Goal: Task Accomplishment & Management: Manage account settings

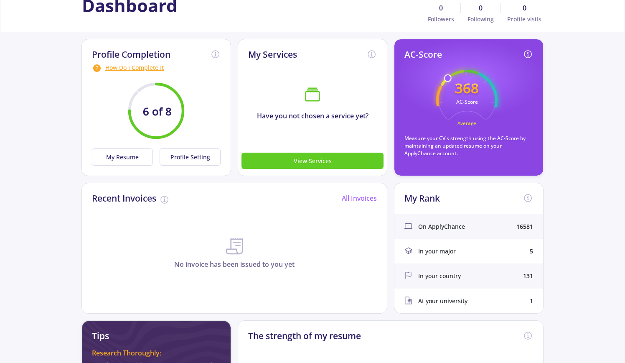
scroll to position [42, 0]
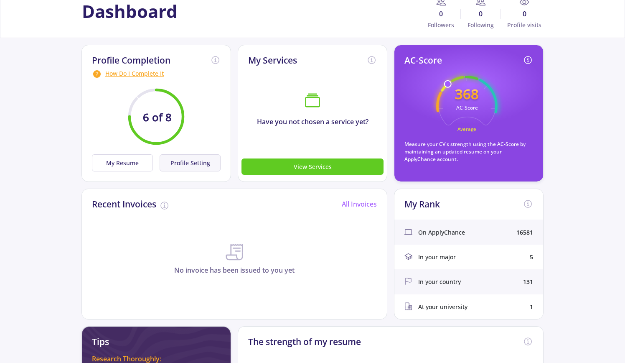
click at [175, 162] on button "Profile Setting" at bounding box center [190, 162] width 61 height 17
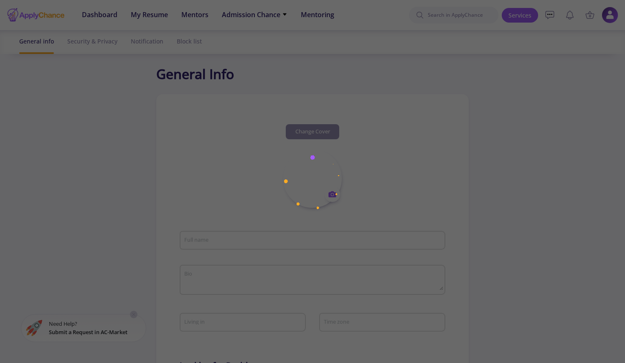
type input "[EMAIL_ADDRESS][DOMAIN_NAME]"
type textarea "With extensive experience in clinical research and a passion for advancing medi…"
type input "[GEOGRAPHIC_DATA]"
type input "(UTC-06:00) Central Time ([GEOGRAPHIC_DATA] & [GEOGRAPHIC_DATA])"
type input "545fcd76-5990-40af-831f-e75b7e9a7348"
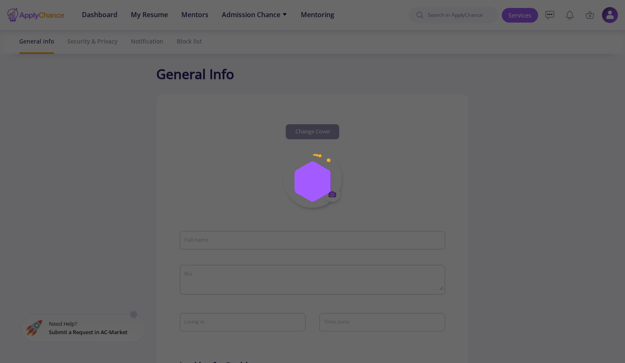
type input "[EMAIL_ADDRESS][DOMAIN_NAME]"
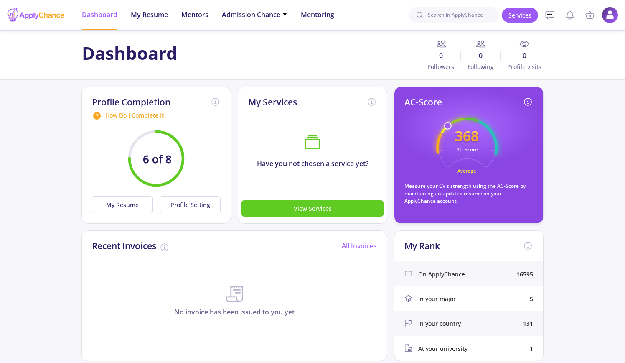
click at [144, 114] on div "How Do I Complete It" at bounding box center [156, 116] width 129 height 10
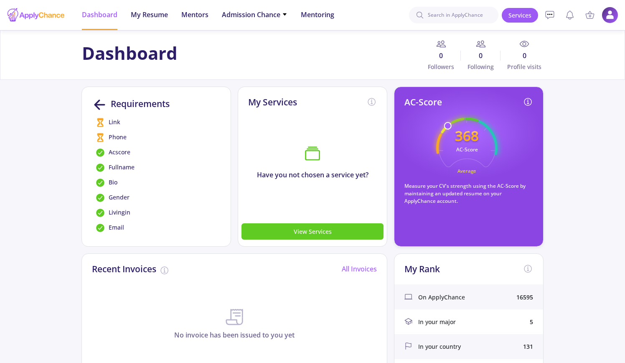
click at [117, 136] on span "Phone" at bounding box center [118, 137] width 18 height 10
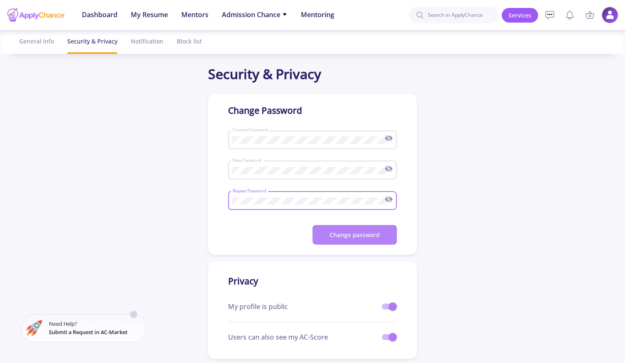
click at [365, 229] on button "Change password" at bounding box center [355, 235] width 84 height 20
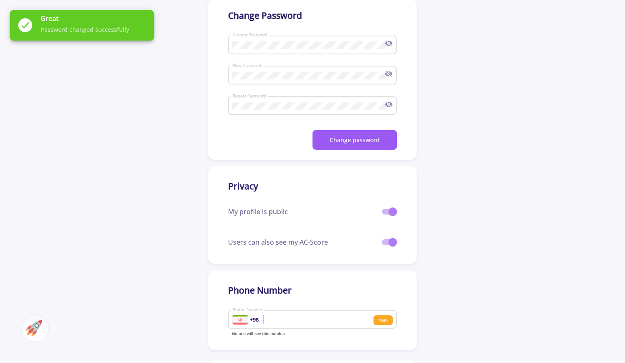
scroll to position [125, 0]
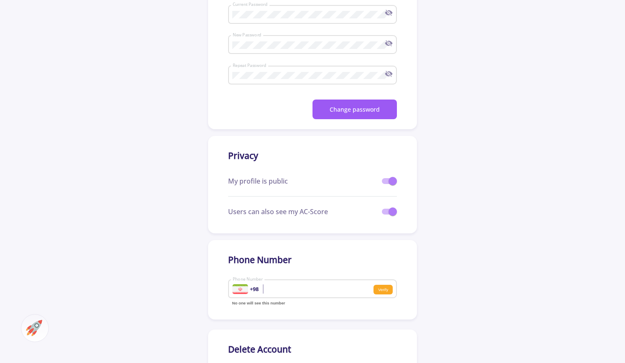
click at [241, 291] on div at bounding box center [240, 289] width 16 height 10
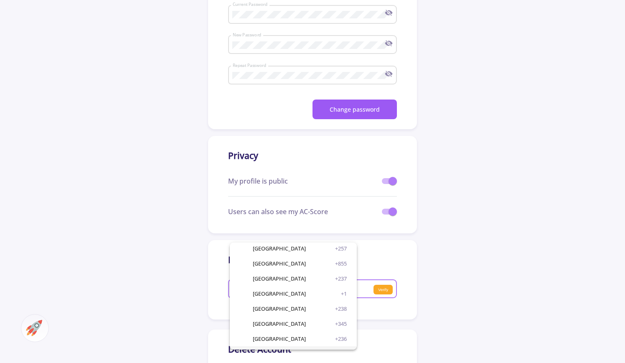
scroll to position [502, 0]
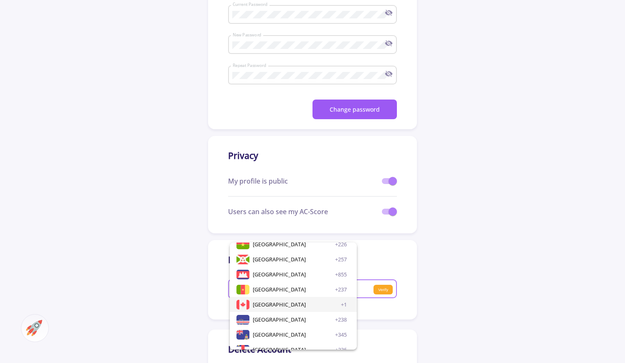
click at [263, 305] on span "[GEOGRAPHIC_DATA]" at bounding box center [279, 304] width 53 height 15
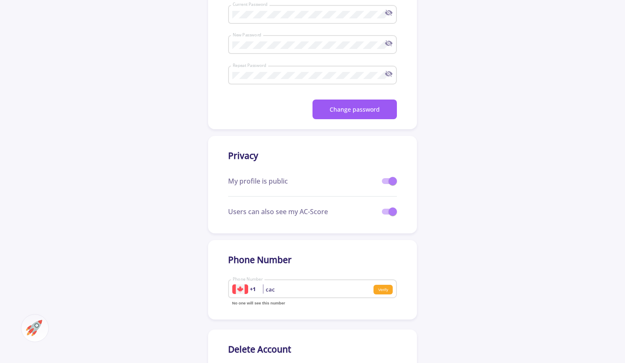
click at [284, 290] on input "cac" at bounding box center [284, 289] width 104 height 8
drag, startPoint x: 284, startPoint y: 291, endPoint x: 262, endPoint y: 292, distance: 21.3
click at [262, 292] on div "cac +1 Phone Number" at bounding box center [302, 287] width 141 height 22
type input "4168000923"
click at [380, 291] on small "Verify" at bounding box center [383, 290] width 19 height 10
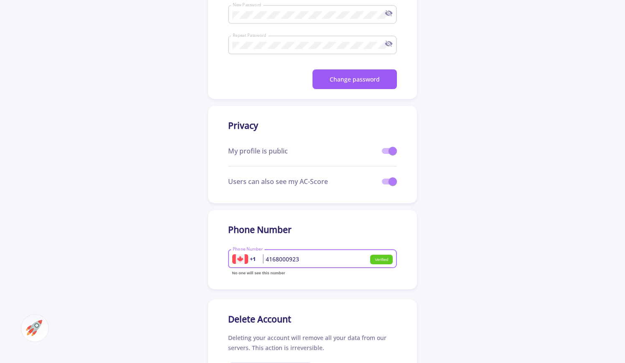
scroll to position [125, 0]
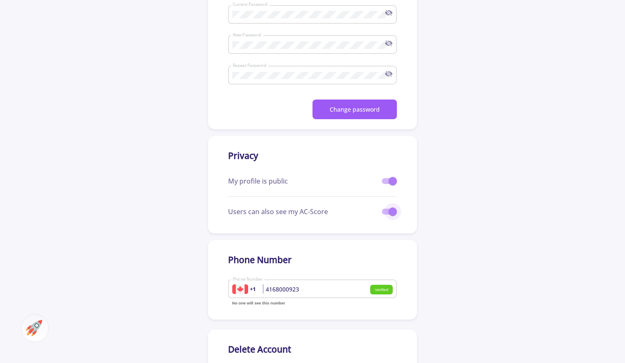
click at [392, 211] on span at bounding box center [393, 211] width 8 height 8
click at [386, 214] on input "checkbox" at bounding box center [386, 214] width 0 height 0
checkbox input "false"
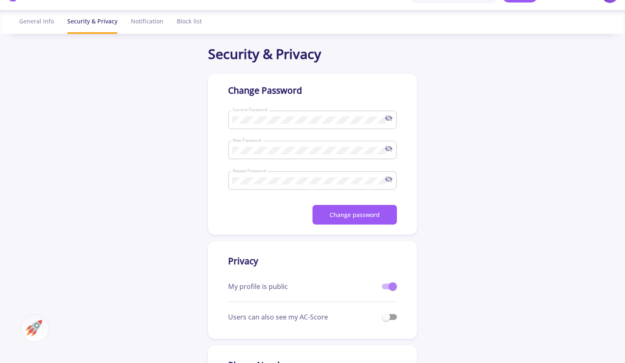
scroll to position [0, 0]
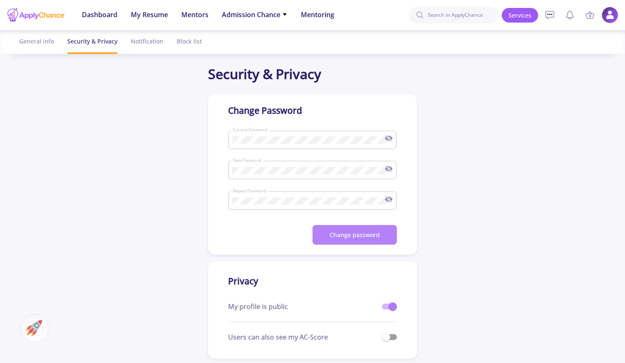
click at [365, 234] on button "Change password" at bounding box center [355, 235] width 84 height 20
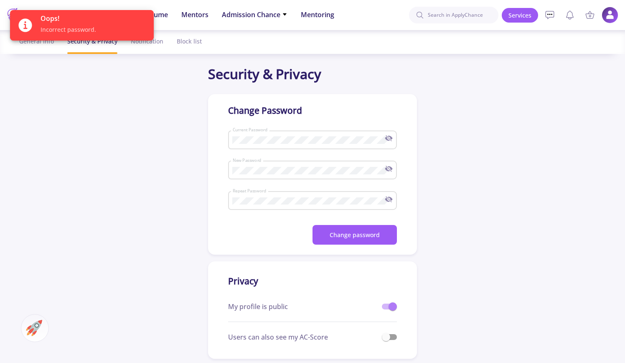
click at [391, 139] on icon at bounding box center [390, 138] width 5 height 4
click at [387, 168] on icon at bounding box center [389, 169] width 8 height 8
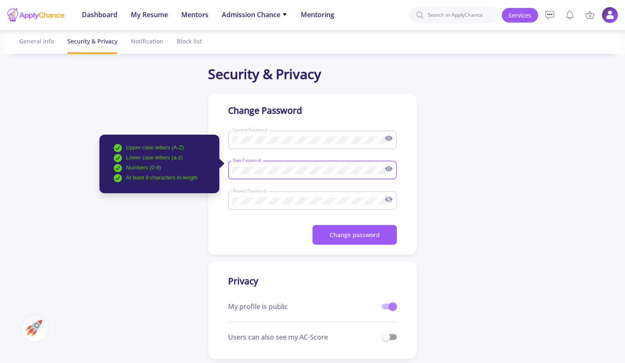
click at [388, 200] on icon at bounding box center [389, 199] width 8 height 8
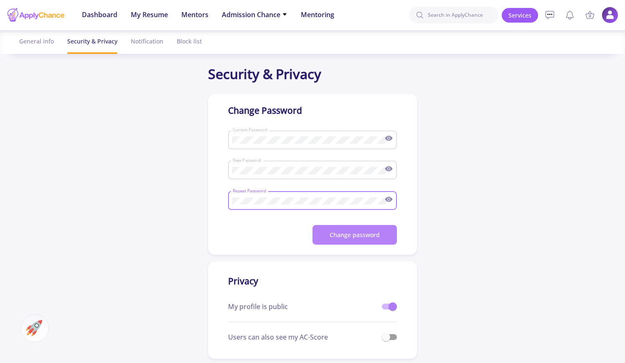
click at [361, 232] on button "Change password" at bounding box center [355, 235] width 84 height 20
click at [346, 232] on button "Change password" at bounding box center [355, 235] width 84 height 20
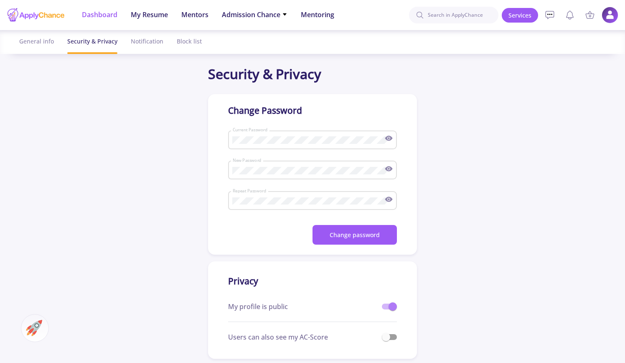
click at [99, 17] on span "Dashboard" at bounding box center [100, 15] width 36 height 10
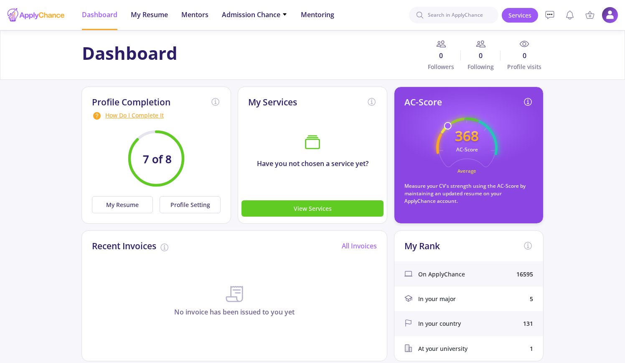
click at [140, 116] on div "How Do I Complete It" at bounding box center [156, 116] width 129 height 10
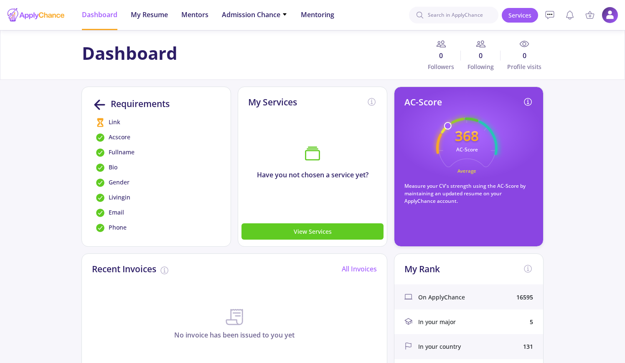
click at [114, 122] on span "Link" at bounding box center [115, 122] width 12 height 10
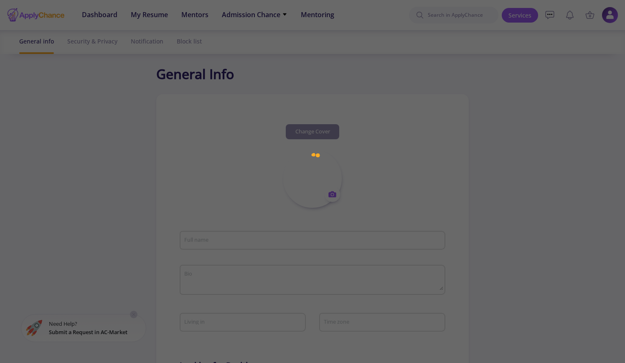
type input "[EMAIL_ADDRESS][DOMAIN_NAME]"
type textarea "With extensive experience in clinical research and a passion for advancing medi…"
type input "[GEOGRAPHIC_DATA]"
type input "(UTC-06:00) Central Time ([GEOGRAPHIC_DATA] & [GEOGRAPHIC_DATA])"
type input "545fcd76-5990-40af-831f-e75b7e9a7348"
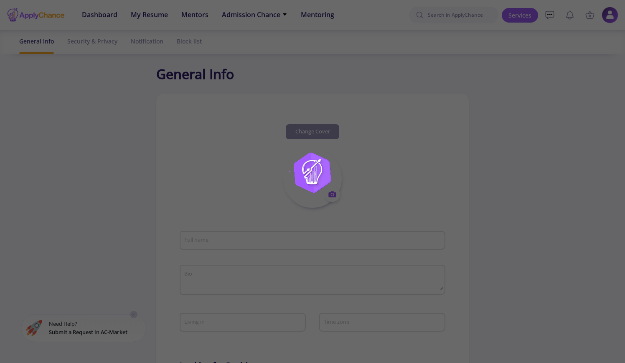
type input "[EMAIL_ADDRESS][DOMAIN_NAME]"
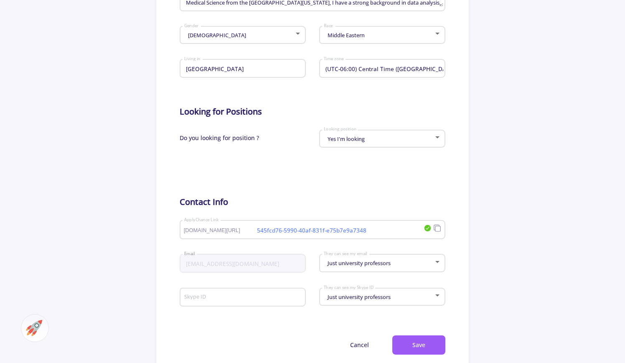
scroll to position [293, 0]
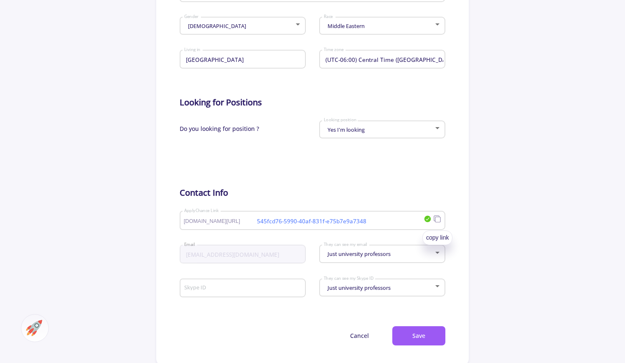
click at [438, 219] on icon at bounding box center [437, 219] width 8 height 8
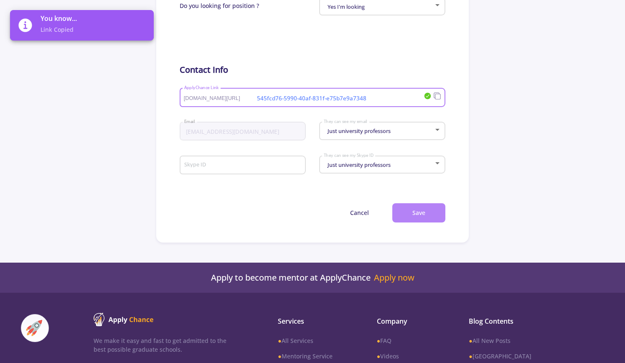
scroll to position [407, 0]
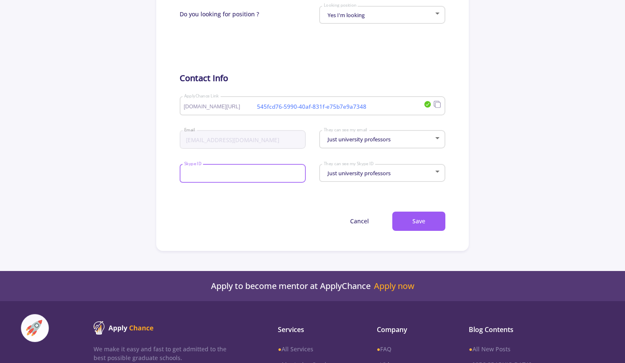
click at [218, 178] on input "Skype ID" at bounding box center [244, 174] width 120 height 8
click at [419, 217] on button "Save" at bounding box center [418, 221] width 53 height 20
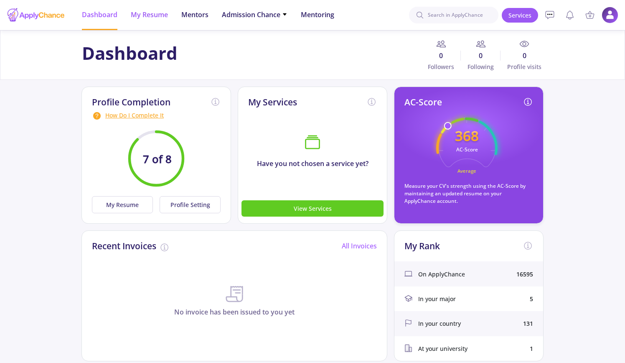
click at [157, 15] on span "My Resume" at bounding box center [149, 15] width 37 height 10
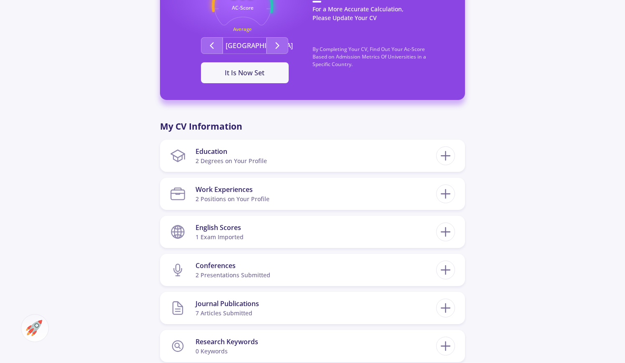
scroll to position [376, 0]
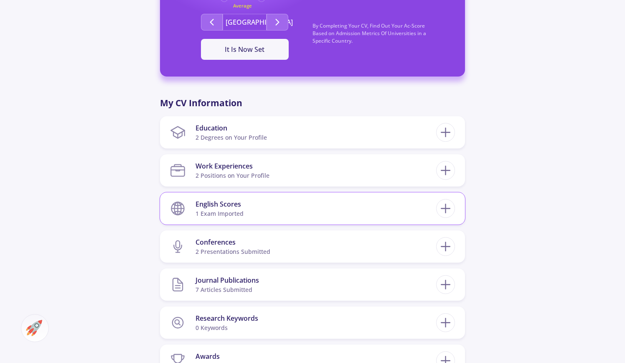
click at [234, 208] on div "English Scores" at bounding box center [220, 204] width 48 height 10
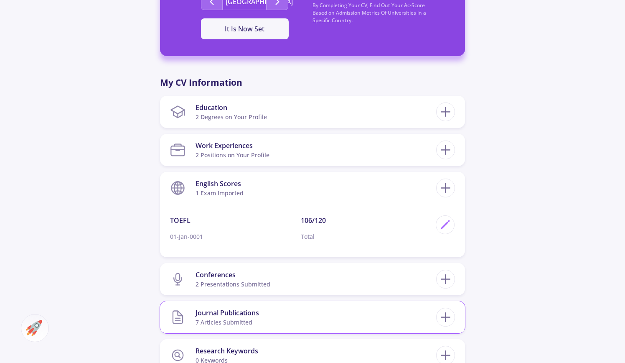
scroll to position [460, 0]
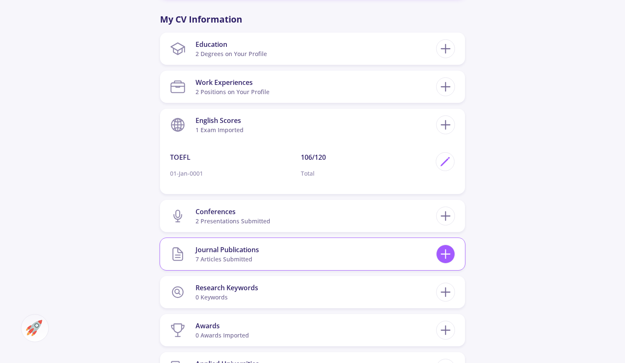
click at [449, 251] on icon at bounding box center [445, 253] width 15 height 15
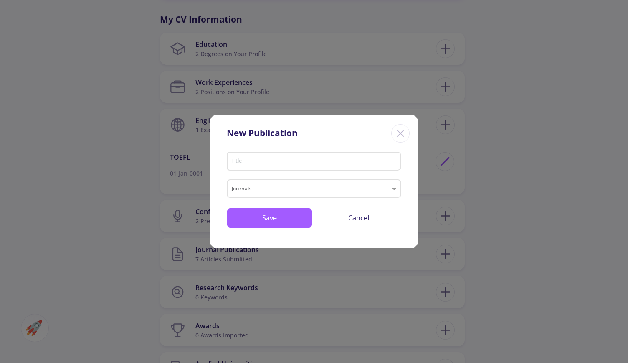
click at [396, 132] on icon "Close" at bounding box center [400, 133] width 13 height 13
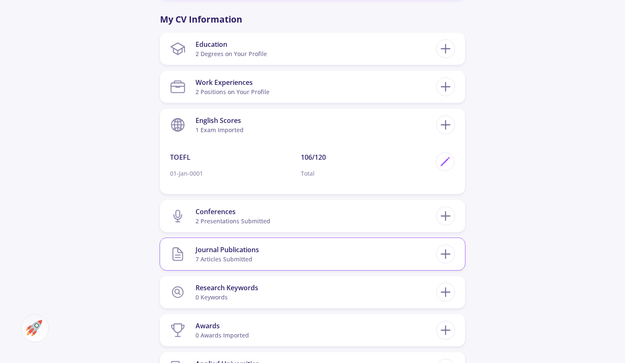
click at [211, 253] on div "Journal Publications" at bounding box center [228, 249] width 64 height 10
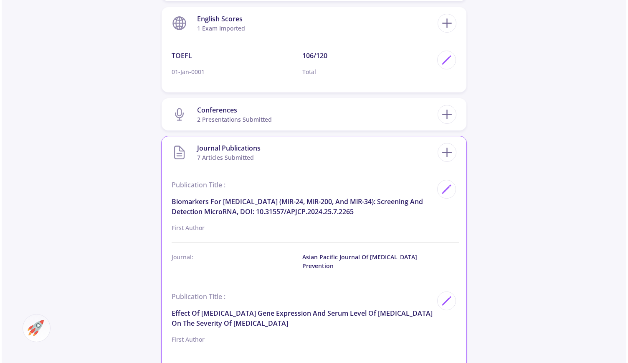
scroll to position [543, 0]
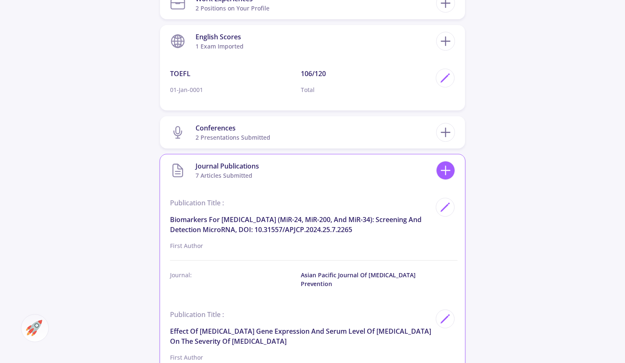
click at [446, 172] on line at bounding box center [446, 170] width 0 height 9
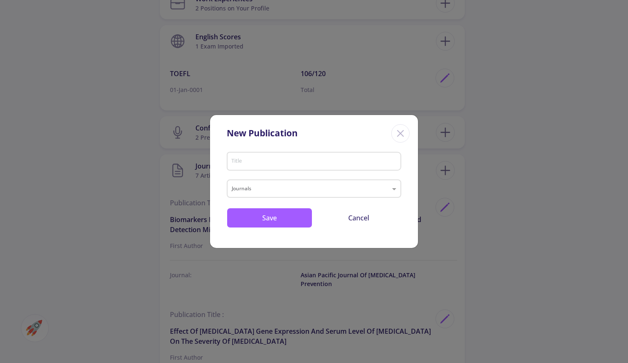
click at [319, 156] on div "Title" at bounding box center [314, 160] width 167 height 22
paste input "Down-Expression of [PERSON_NAME]-98 and Over-Expression of [PERSON_NAME]-9 Can …"
type input "Down-Expression of [PERSON_NAME]-98 and Over-Expression of [PERSON_NAME]-9 Can …"
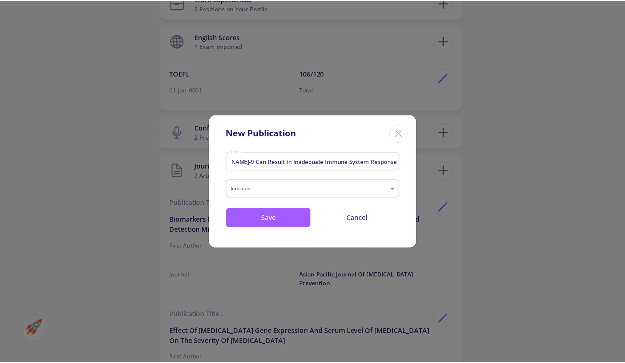
scroll to position [0, 0]
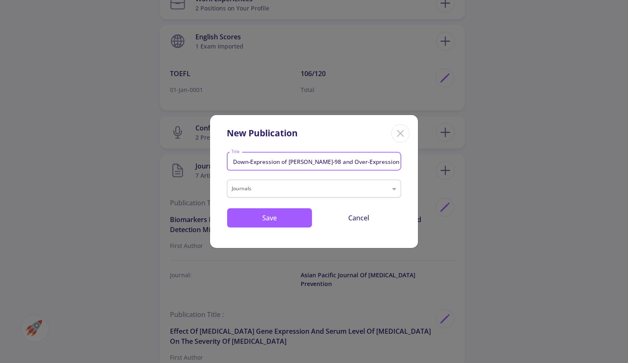
click at [271, 190] on input "text" at bounding box center [306, 189] width 148 height 10
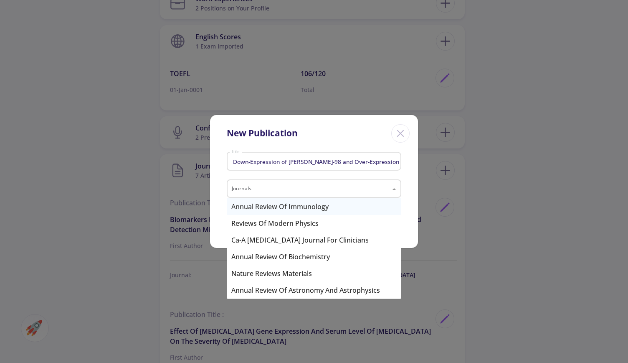
paste input "Biointerface Research in Applied Chemistry"
type input "Biointerface Research in Applied Chemistry"
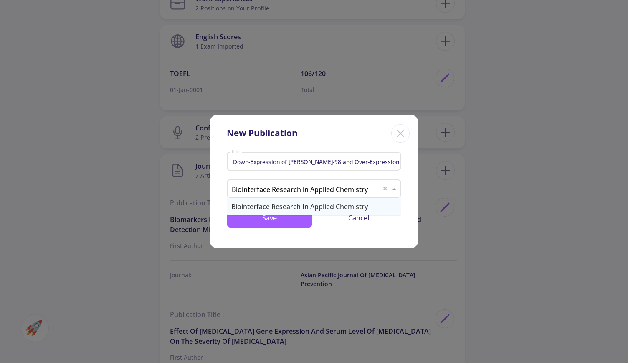
click at [280, 207] on div "Biointerface Research in Applied Chemistry" at bounding box center [314, 206] width 174 height 17
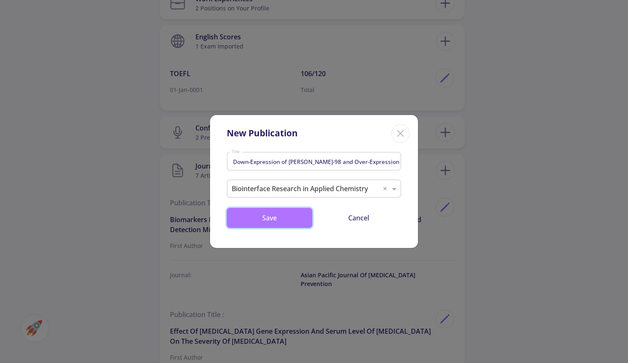
click at [280, 222] on button "Save" at bounding box center [270, 218] width 86 height 20
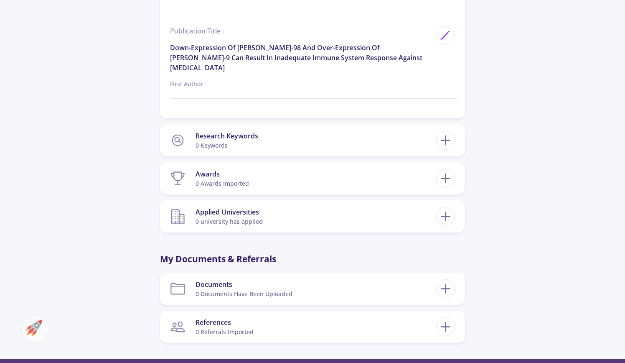
scroll to position [1463, 0]
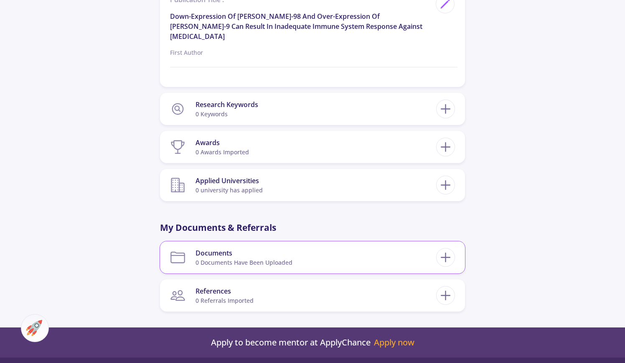
click at [388, 251] on section "Documents 0 documents have been uploaded" at bounding box center [303, 256] width 266 height 25
click at [257, 248] on div "Documents" at bounding box center [244, 253] width 97 height 10
click at [445, 250] on icon at bounding box center [445, 256] width 15 height 15
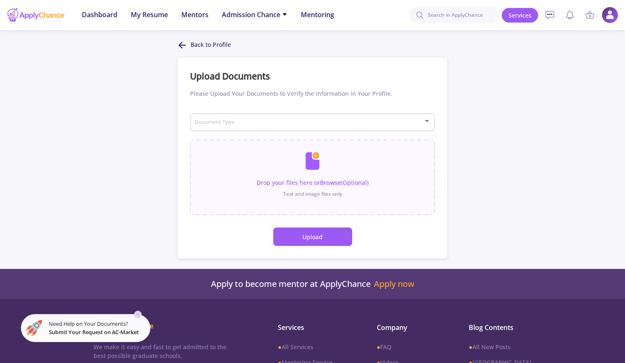
click at [356, 126] on div "Document Type" at bounding box center [312, 120] width 237 height 21
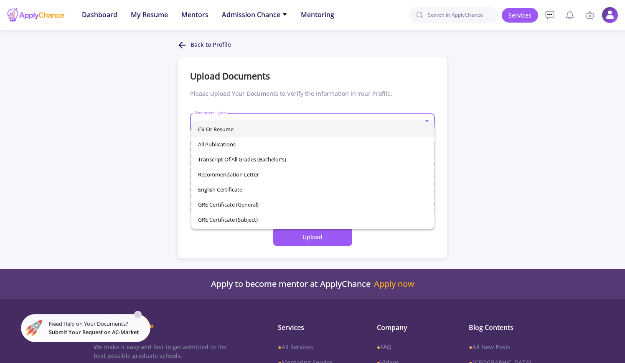
click at [517, 127] on div at bounding box center [312, 181] width 625 height 363
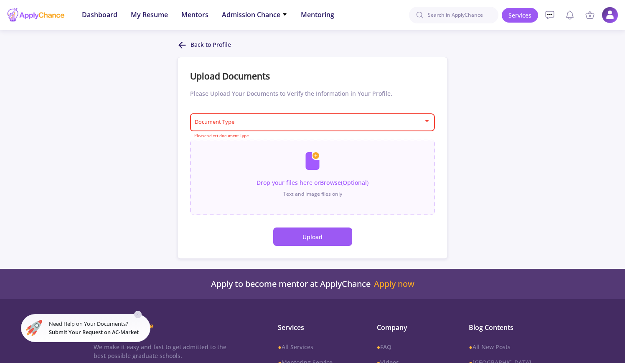
click at [184, 48] on icon at bounding box center [182, 45] width 10 height 10
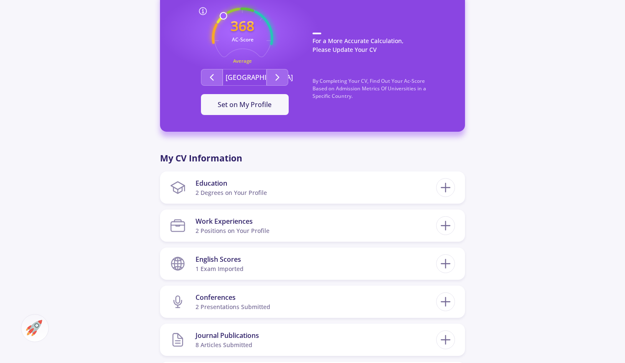
scroll to position [460, 0]
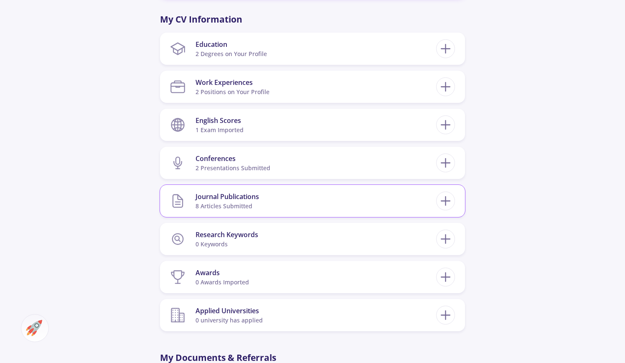
click at [225, 195] on div "Journal Publications" at bounding box center [228, 196] width 64 height 10
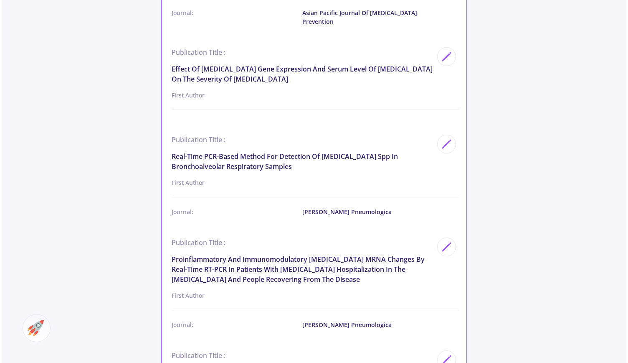
scroll to position [501, 0]
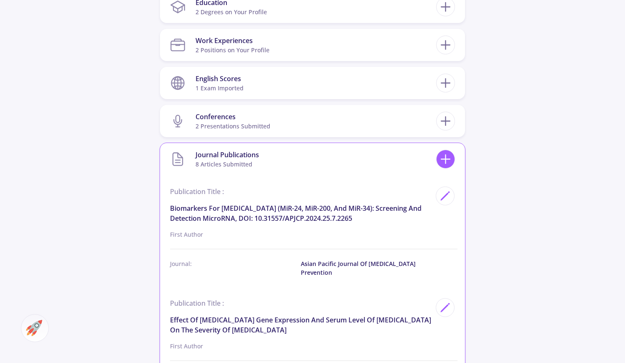
click at [449, 163] on icon at bounding box center [445, 158] width 15 height 15
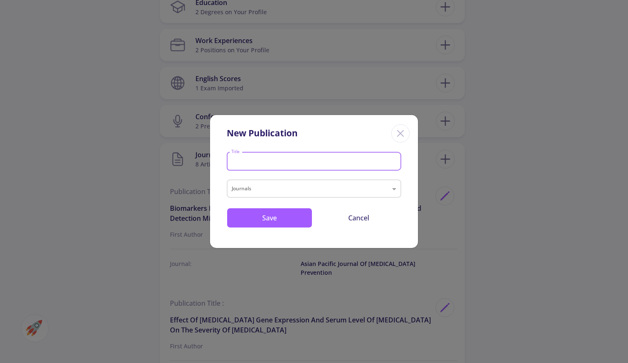
click at [287, 158] on input "Title" at bounding box center [315, 162] width 169 height 8
paste input "Clinical significance and different expression of dipeptidyl [MEDICAL_DATA] IV …"
type input "Clinical significance and different expression of dipeptidyl [MEDICAL_DATA] IV …"
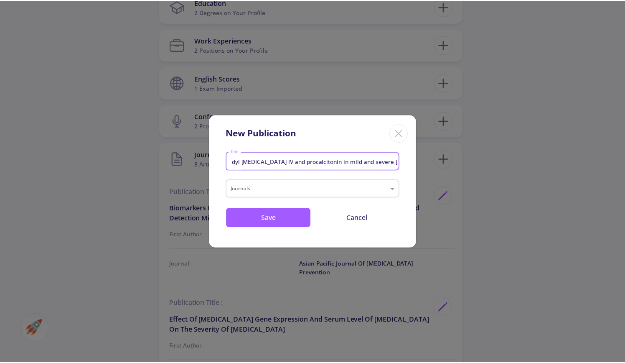
scroll to position [0, 0]
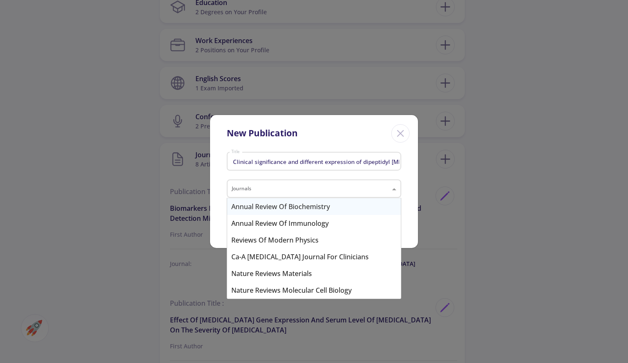
click at [267, 187] on input "text" at bounding box center [306, 189] width 148 height 10
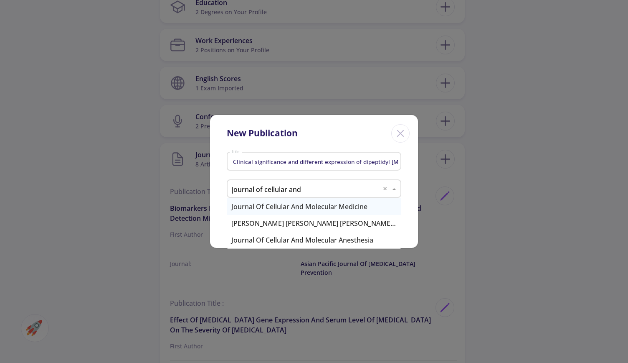
type input "journal of cellular and"
click at [298, 237] on div "Journal of Cellular and Molecular Anesthesia" at bounding box center [314, 240] width 174 height 17
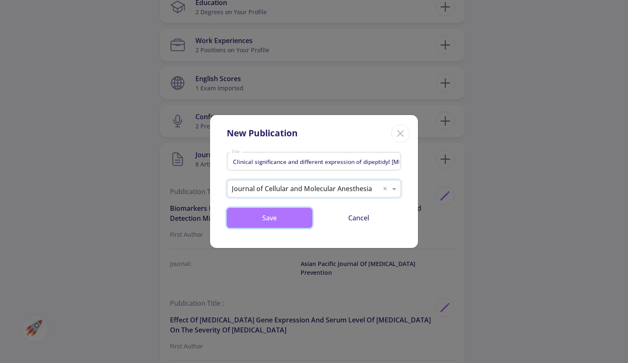
click at [292, 220] on button "Save" at bounding box center [270, 218] width 86 height 20
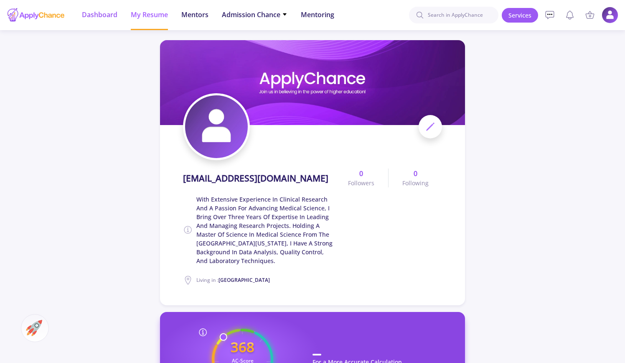
click at [101, 15] on span "Dashboard" at bounding box center [100, 15] width 36 height 10
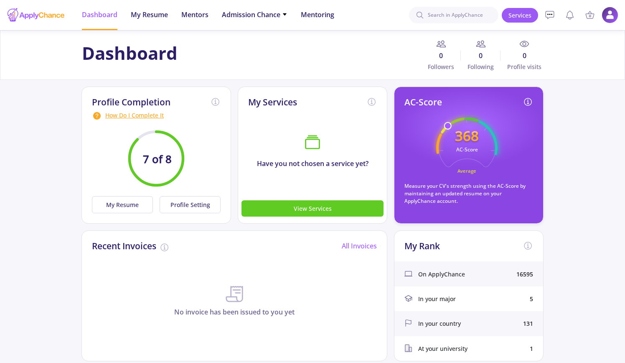
click at [139, 117] on div "How Do I Complete It" at bounding box center [156, 116] width 129 height 10
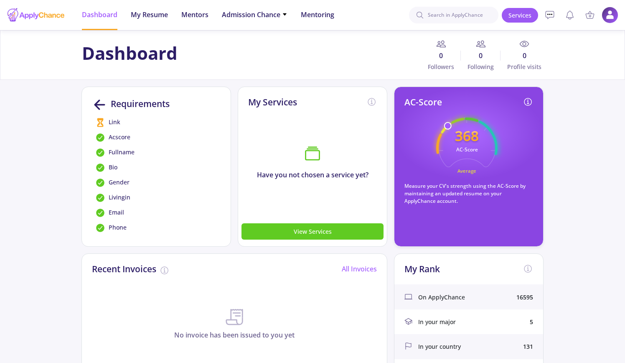
click at [112, 123] on span "Link" at bounding box center [115, 122] width 12 height 10
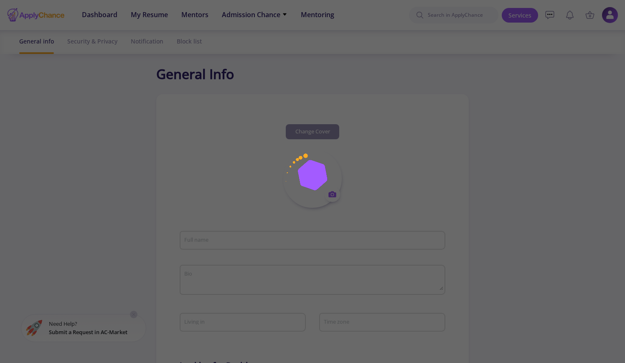
type input "[EMAIL_ADDRESS][DOMAIN_NAME]"
type textarea "With extensive experience in clinical research and a passion for advancing medi…"
type input "[GEOGRAPHIC_DATA]"
type input "(UTC-06:00) Central Time ([GEOGRAPHIC_DATA] & [GEOGRAPHIC_DATA])"
type input "545fcd76-5990-40af-831f-e75b7e9a7348"
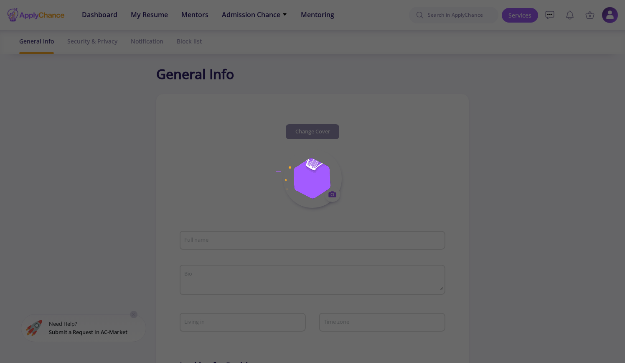
type input "[EMAIL_ADDRESS][DOMAIN_NAME]"
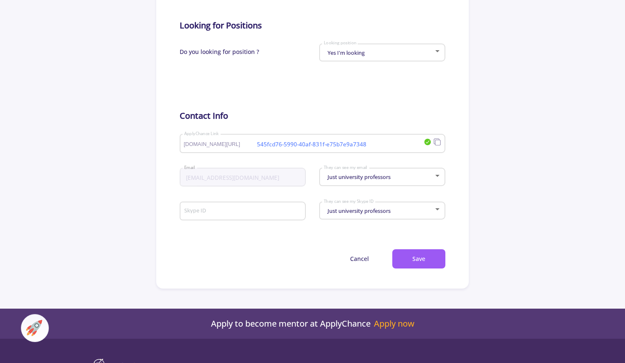
scroll to position [376, 0]
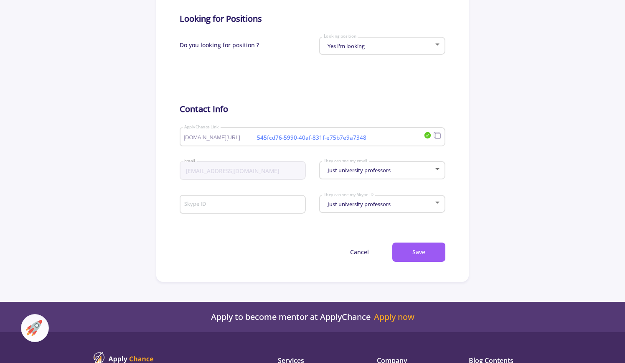
click at [233, 209] on input "Skype ID" at bounding box center [244, 205] width 120 height 8
click at [242, 237] on form "[EMAIL_ADDRESS][DOMAIN_NAME] Full name With extensive experience in clinical re…" at bounding box center [313, 47] width 266 height 430
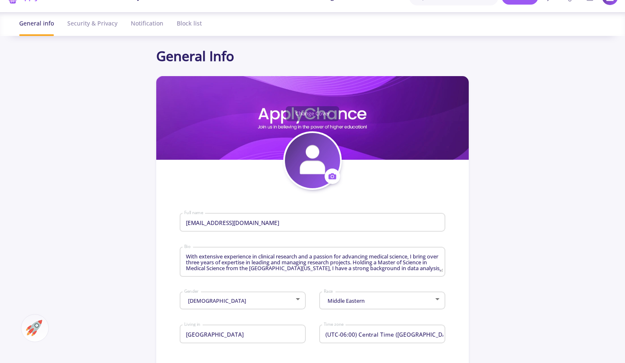
scroll to position [0, 0]
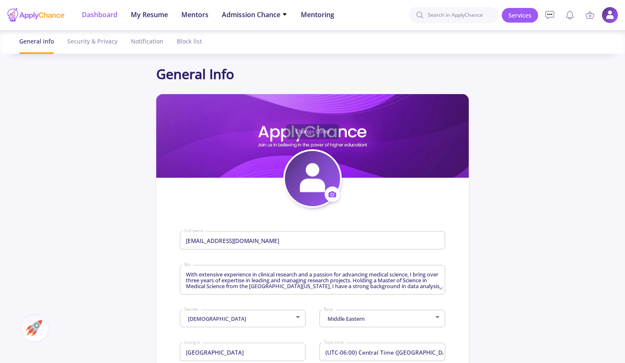
click at [94, 15] on span "Dashboard" at bounding box center [100, 15] width 36 height 10
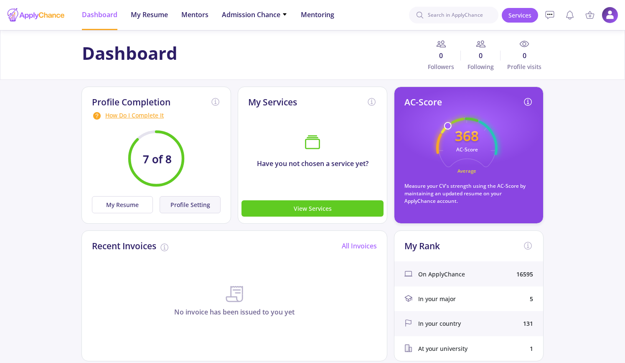
click at [190, 206] on button "Profile Setting" at bounding box center [190, 204] width 61 height 17
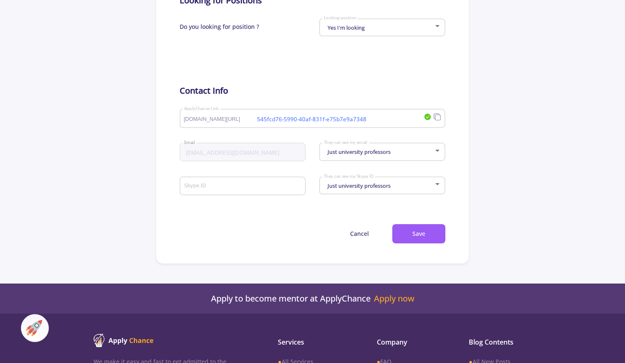
scroll to position [376, 0]
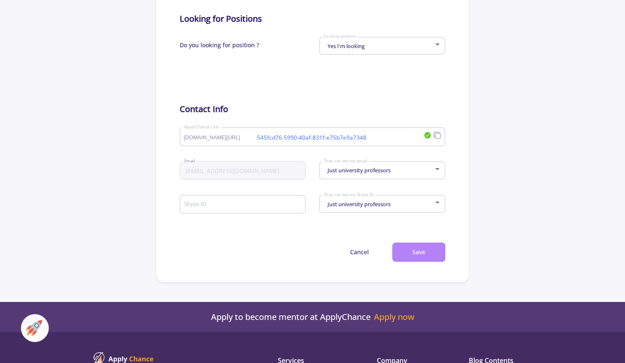
click at [413, 255] on button "Save" at bounding box center [418, 252] width 53 height 20
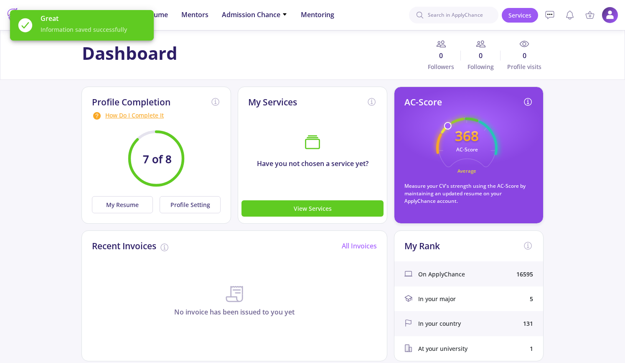
click at [163, 13] on div "Great Information saved successfully" at bounding box center [82, 25] width 164 height 51
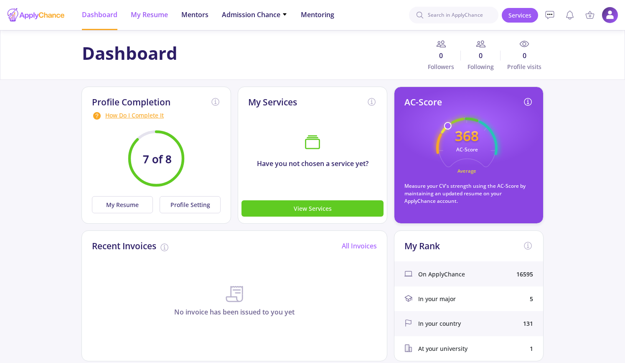
click at [156, 15] on span "My Resume" at bounding box center [149, 15] width 37 height 10
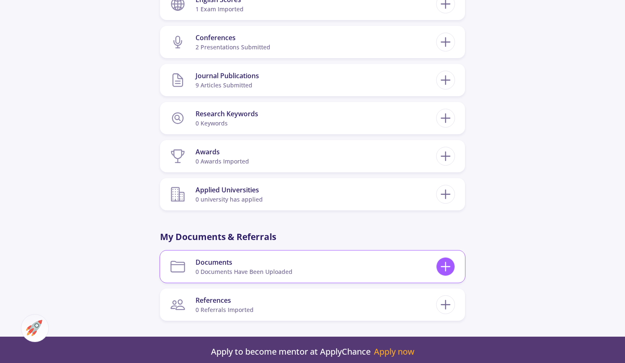
scroll to position [585, 0]
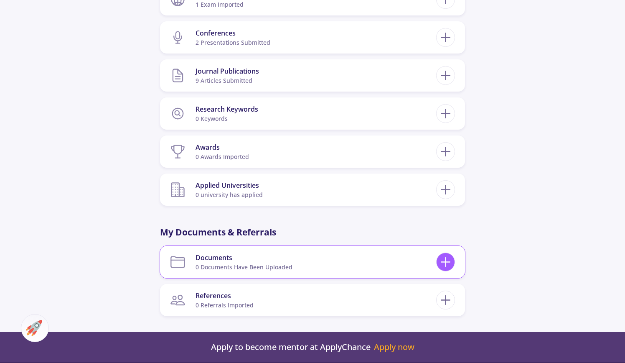
click at [446, 260] on line at bounding box center [446, 261] width 0 height 9
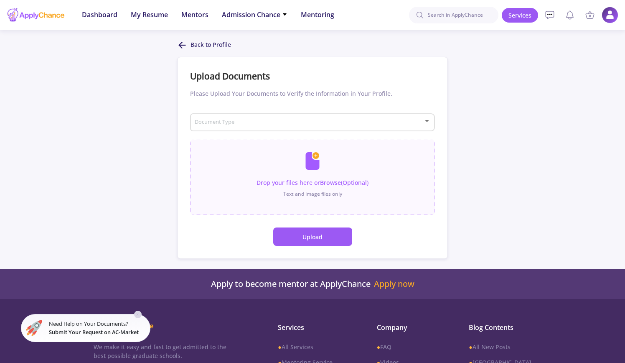
click at [322, 124] on span at bounding box center [309, 123] width 227 height 6
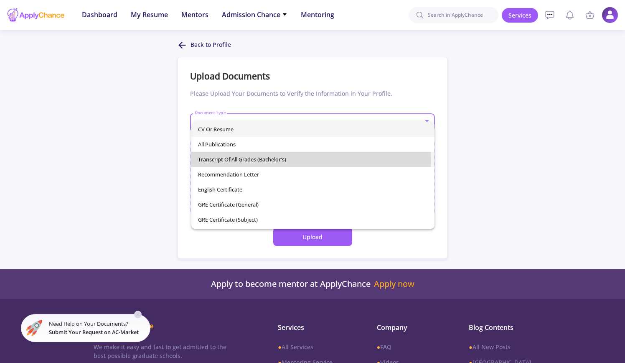
click at [252, 160] on span "Transcript of All Grades (Bachelor's)" at bounding box center [312, 159] width 229 height 15
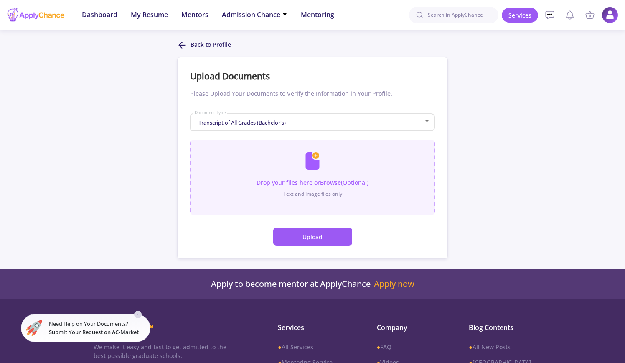
click at [306, 158] on input "file" at bounding box center [312, 173] width 245 height 67
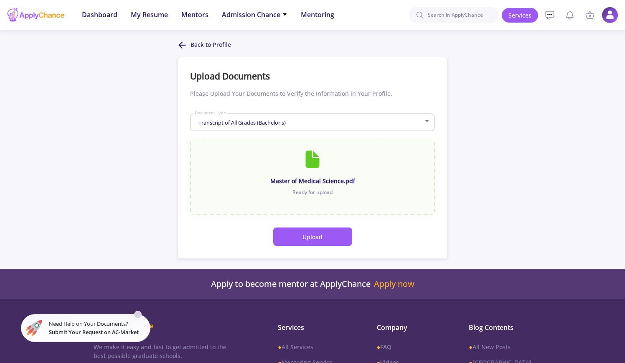
click at [333, 239] on button "Upload" at bounding box center [312, 236] width 79 height 18
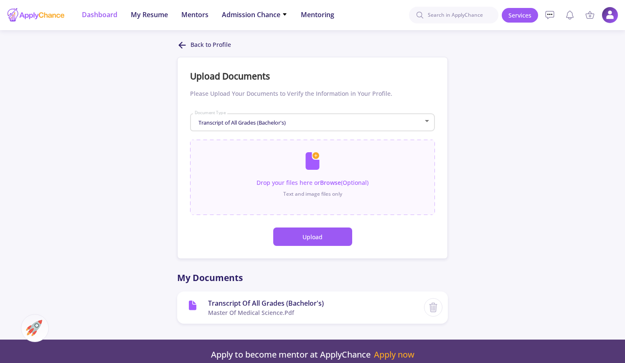
click at [114, 15] on span "Dashboard" at bounding box center [100, 15] width 36 height 10
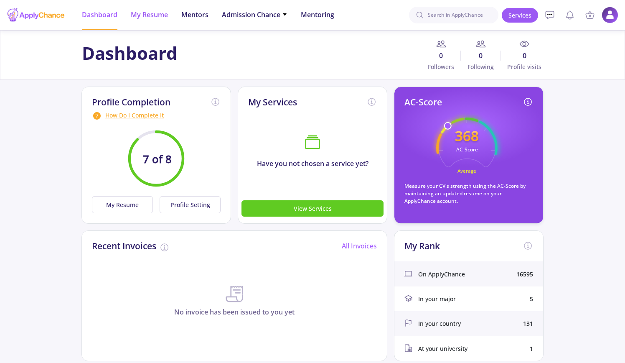
click at [150, 15] on span "My Resume" at bounding box center [149, 15] width 37 height 10
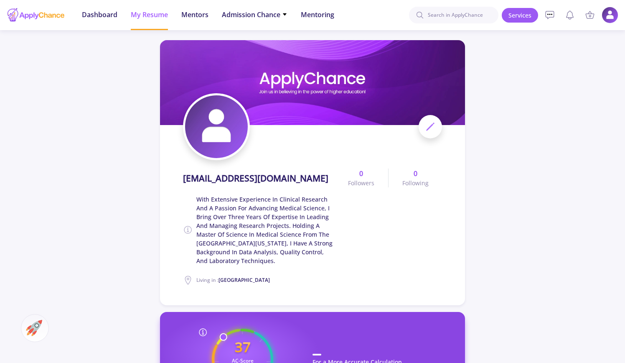
scroll to position [585, 0]
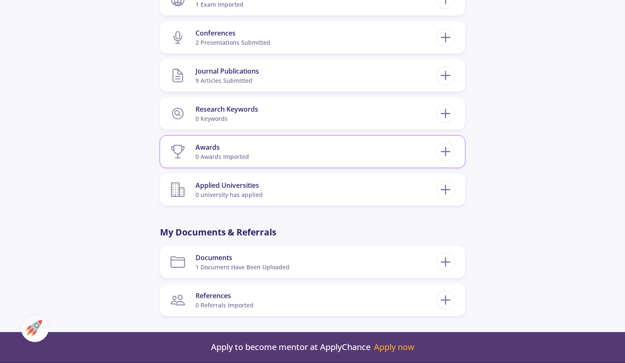
drag, startPoint x: 307, startPoint y: 146, endPoint x: 460, endPoint y: 146, distance: 153.4
click at [307, 146] on section "Awards 0 awards imported" at bounding box center [303, 151] width 266 height 25
click at [443, 153] on icon at bounding box center [445, 151] width 15 height 15
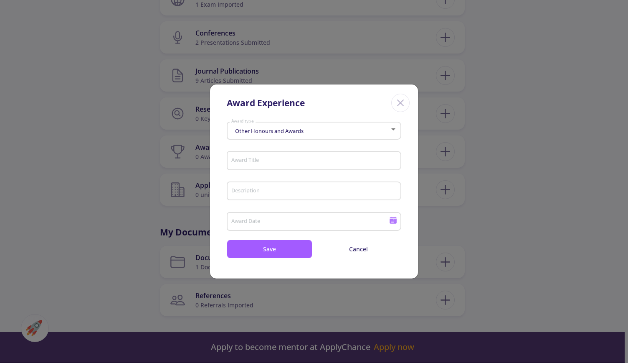
click at [336, 133] on div "Other Honours and Awards" at bounding box center [310, 131] width 159 height 6
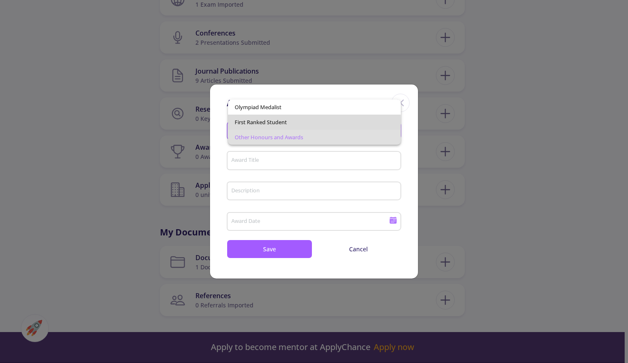
click at [282, 122] on span "First Ranked Student" at bounding box center [314, 121] width 159 height 15
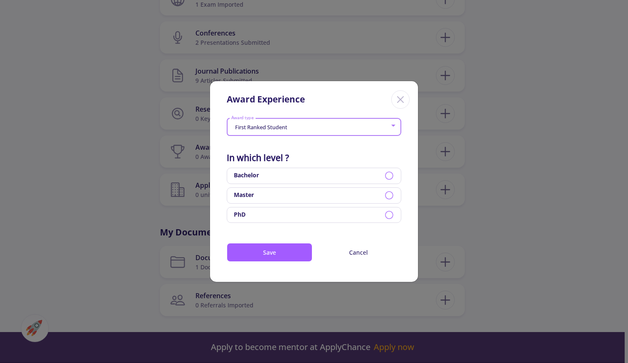
click at [387, 193] on circle at bounding box center [390, 195] width 8 height 8
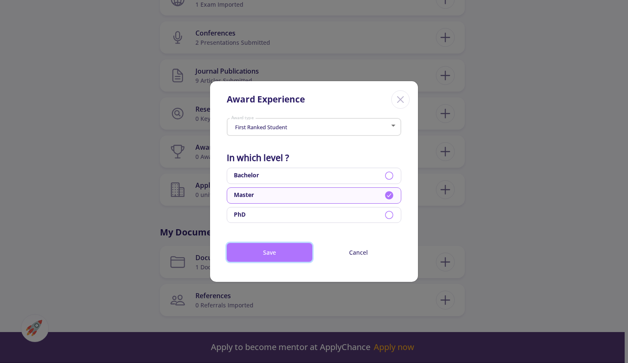
click at [274, 251] on button "Save" at bounding box center [270, 252] width 86 height 19
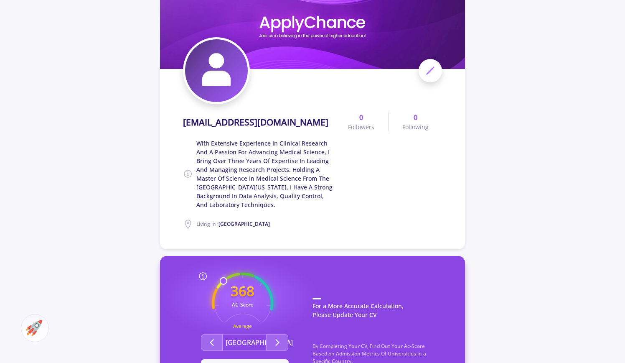
scroll to position [0, 0]
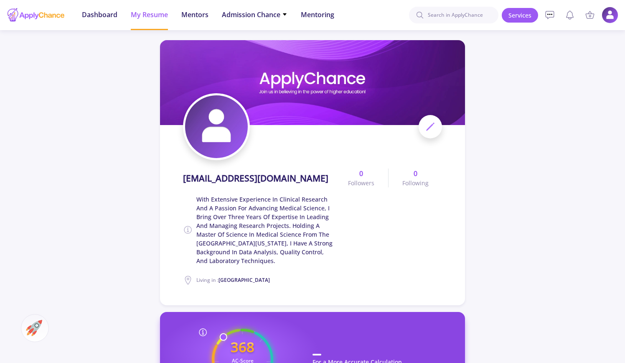
click at [146, 15] on span "My Resume" at bounding box center [149, 15] width 37 height 10
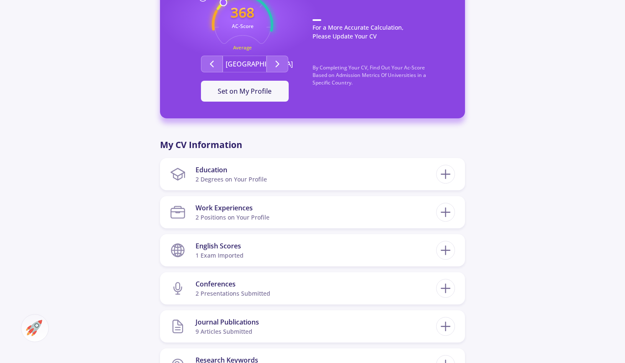
scroll to position [710, 0]
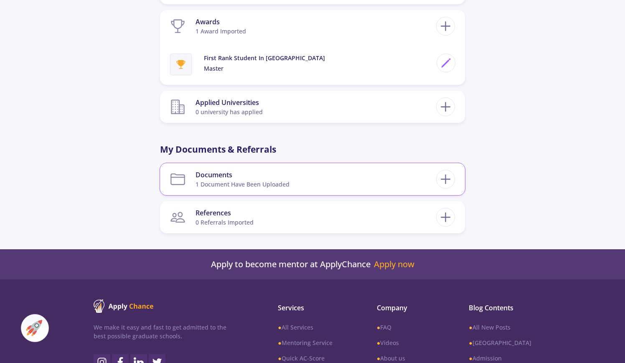
click at [295, 181] on section "Documents 1 document have been uploaded" at bounding box center [303, 178] width 266 height 25
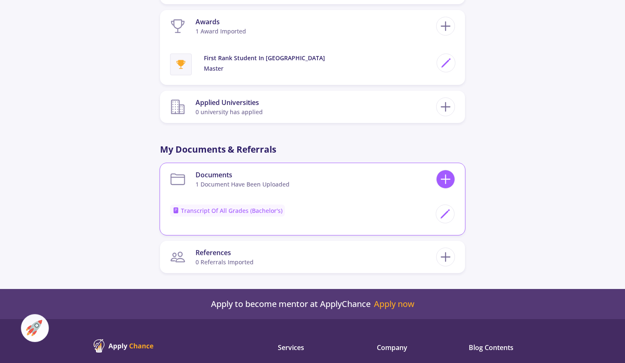
click at [448, 180] on icon at bounding box center [445, 178] width 15 height 15
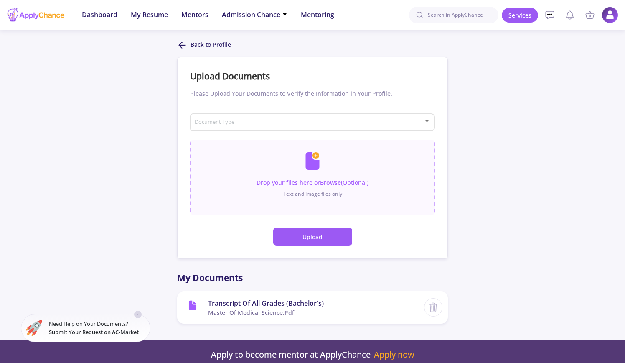
click at [243, 121] on span at bounding box center [309, 123] width 227 height 6
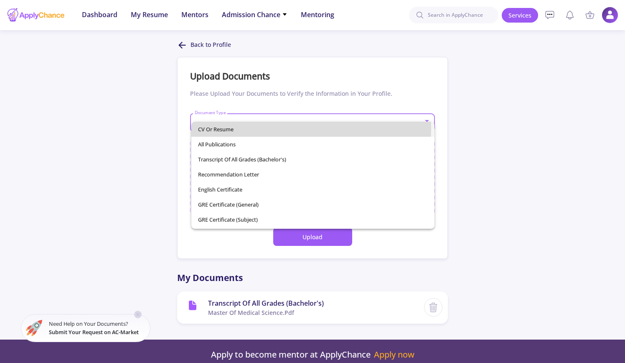
click at [236, 129] on span "CV or Resume" at bounding box center [312, 129] width 229 height 15
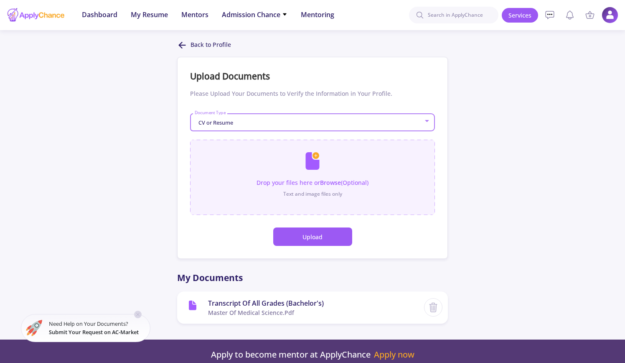
click at [314, 173] on input "file" at bounding box center [312, 173] width 245 height 67
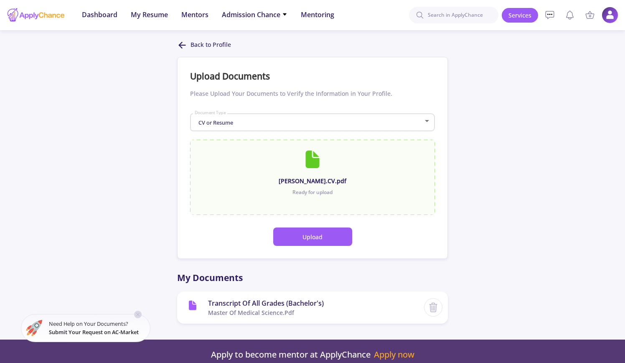
click at [326, 240] on button "Upload" at bounding box center [312, 236] width 79 height 18
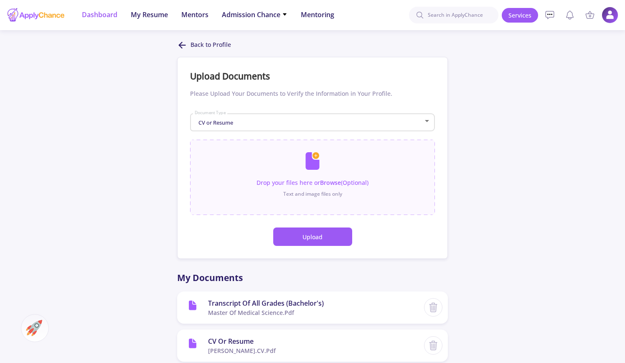
click at [105, 17] on span "Dashboard" at bounding box center [100, 15] width 36 height 10
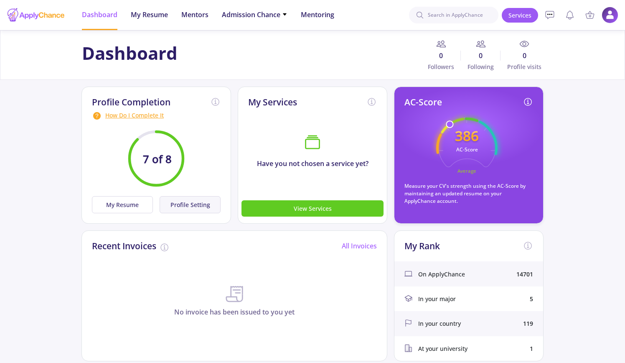
click at [192, 202] on button "Profile Setting" at bounding box center [190, 204] width 61 height 17
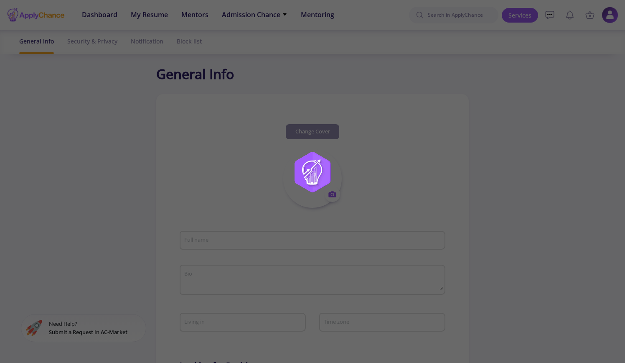
type input "[EMAIL_ADDRESS][DOMAIN_NAME]"
type textarea "With extensive experience in clinical research and a passion for advancing medi…"
type input "[GEOGRAPHIC_DATA]"
type input "(UTC-06:00) Central Time ([GEOGRAPHIC_DATA] & [GEOGRAPHIC_DATA])"
type input "545fcd76-5990-40af-831f-e75b7e9a7348"
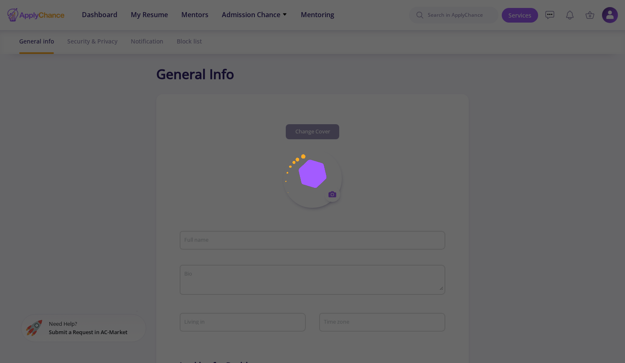
type input "[EMAIL_ADDRESS][DOMAIN_NAME]"
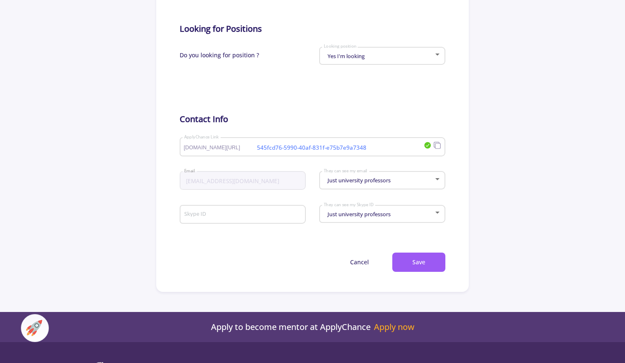
scroll to position [376, 0]
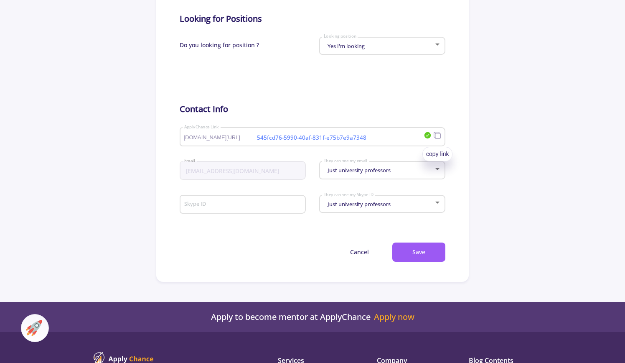
click at [438, 139] on icon at bounding box center [437, 135] width 8 height 8
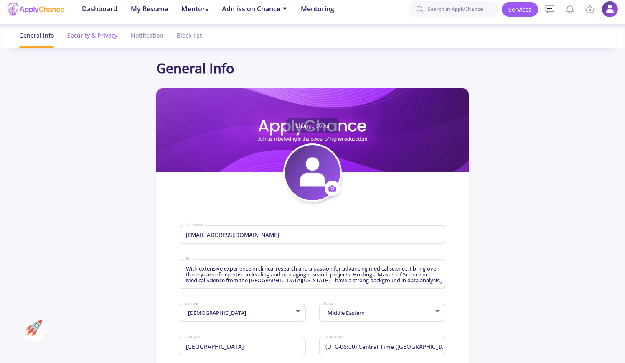
scroll to position [0, 0]
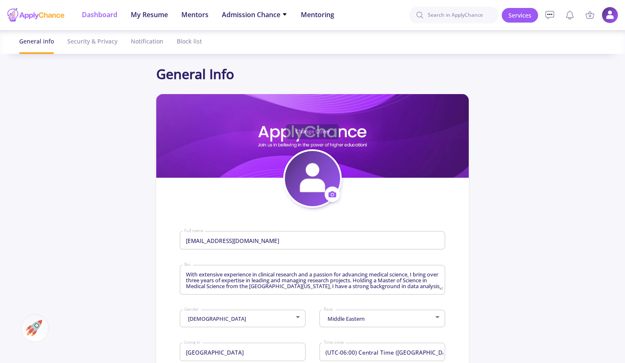
click at [111, 18] on span "Dashboard" at bounding box center [100, 15] width 36 height 10
